Goal: Transaction & Acquisition: Purchase product/service

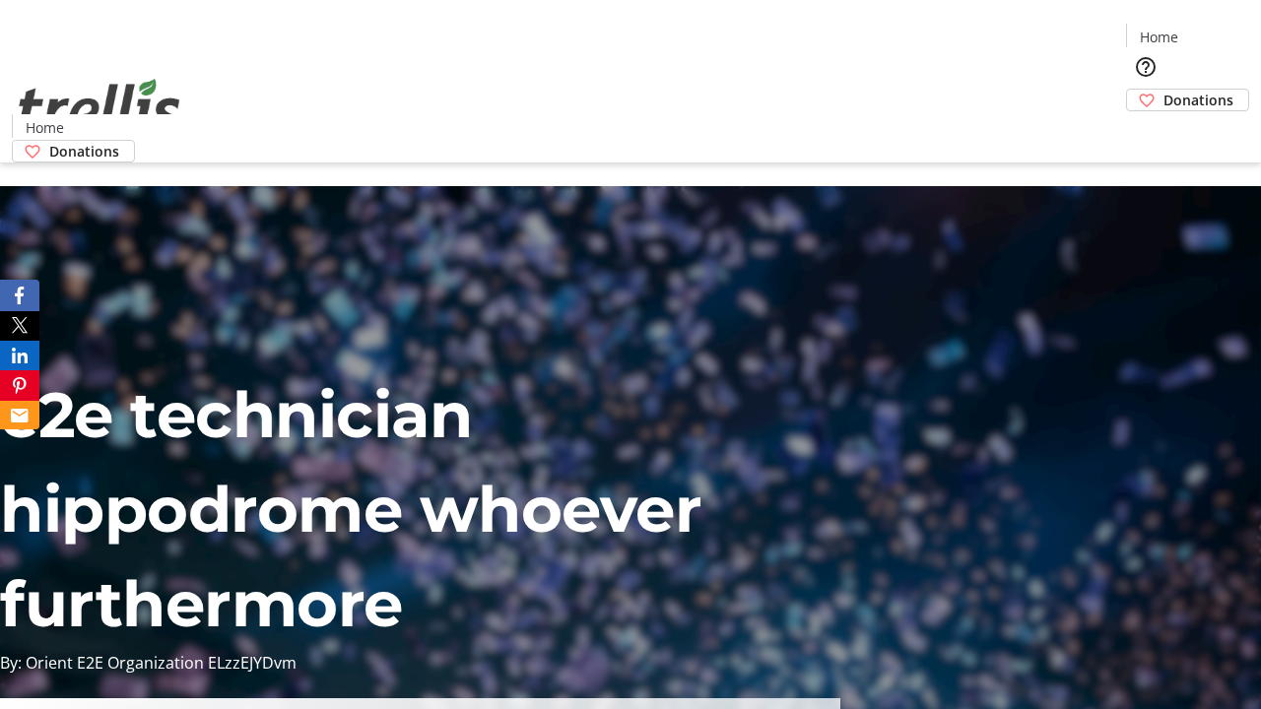
click at [1163, 90] on span "Donations" at bounding box center [1198, 100] width 70 height 21
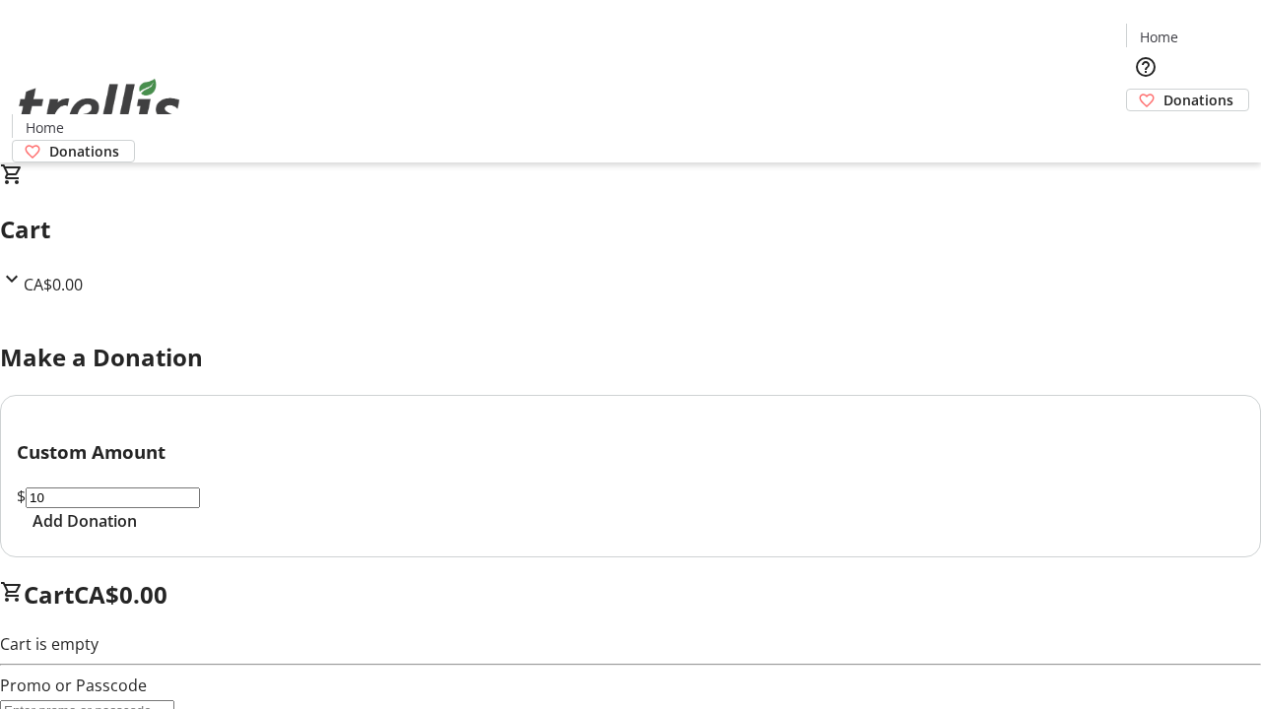
click at [137, 533] on span "Add Donation" at bounding box center [85, 521] width 104 height 24
